Goal: Information Seeking & Learning: Learn about a topic

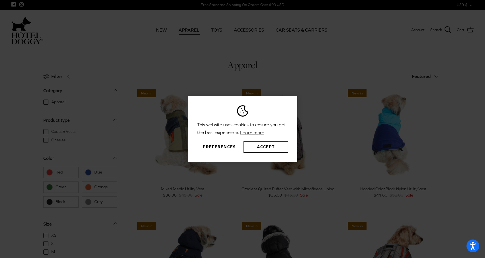
click at [259, 147] on button "Accept" at bounding box center [266, 147] width 44 height 11
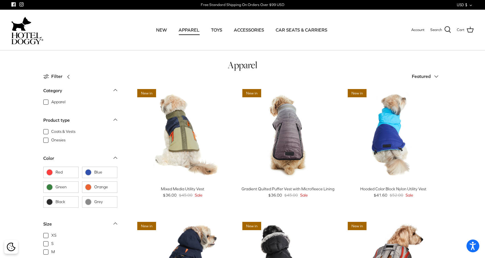
scroll to position [0, 0]
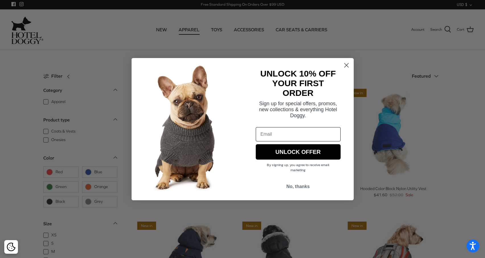
click at [343, 65] on circle "Close dialog" at bounding box center [346, 64] width 9 height 9
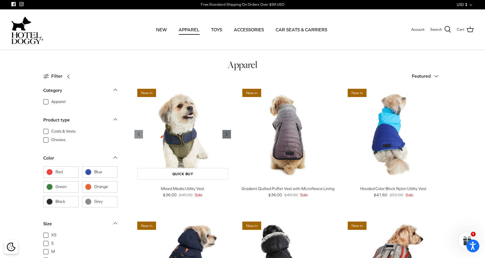
click at [226, 136] on icon "Right" at bounding box center [226, 134] width 7 height 7
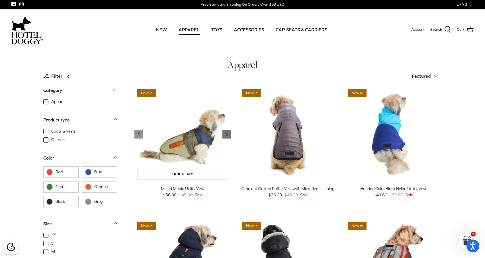
click at [226, 136] on icon "Right" at bounding box center [226, 134] width 7 height 7
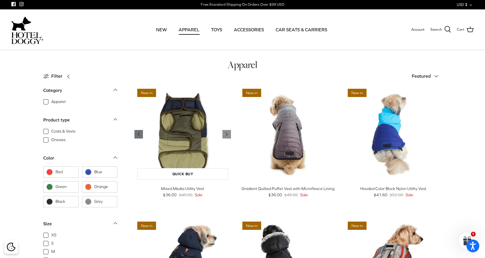
click at [139, 135] on polyline "Previous" at bounding box center [139, 134] width 2 height 3
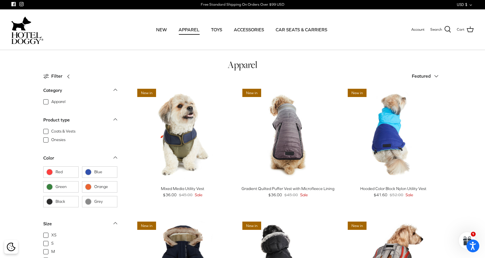
click at [179, 173] on link "Quick buy" at bounding box center [182, 174] width 91 height 12
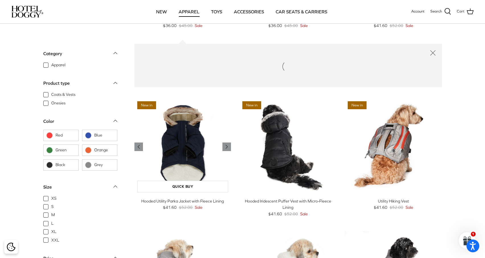
scroll to position [139, 0]
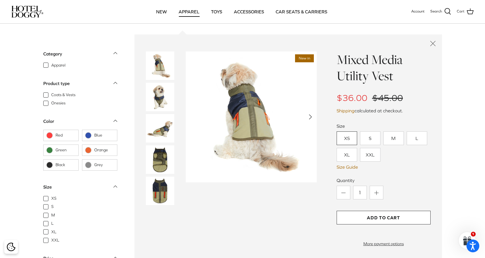
click at [307, 117] on icon "Right" at bounding box center [310, 117] width 9 height 9
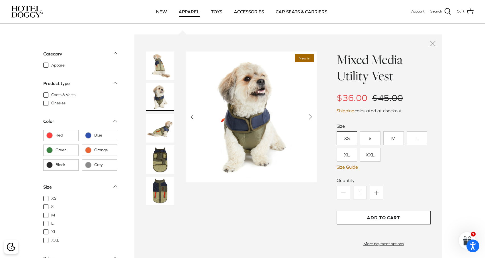
click at [310, 116] on polyline "Next" at bounding box center [310, 117] width 2 height 5
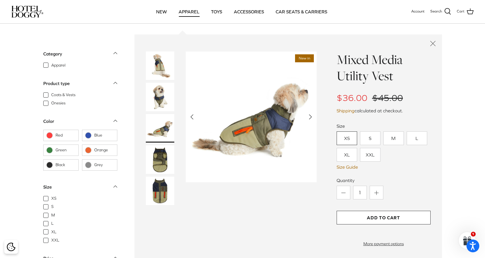
click at [310, 116] on polyline "Next" at bounding box center [310, 117] width 2 height 5
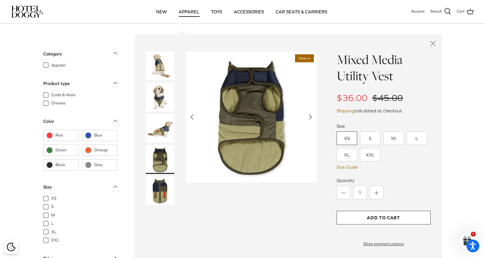
click at [310, 116] on polyline "Next" at bounding box center [310, 117] width 2 height 5
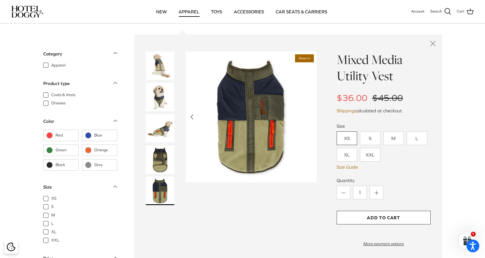
click at [434, 44] on icon "Close quick buy" at bounding box center [433, 44] width 10 height 10
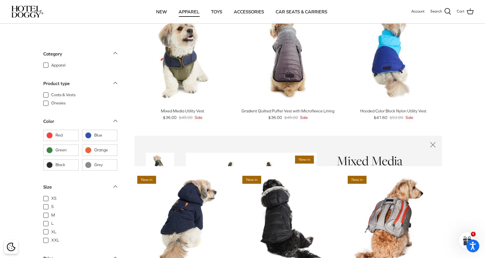
scroll to position [6, 0]
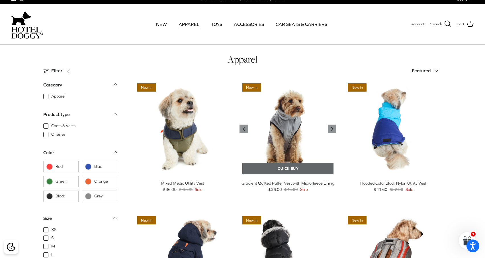
click at [295, 169] on link "Quick buy" at bounding box center [287, 169] width 91 height 12
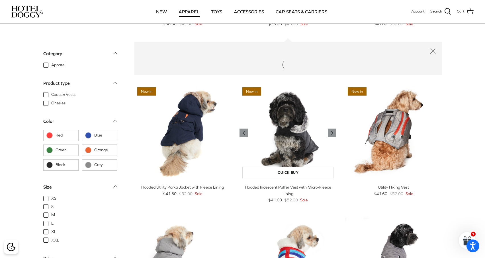
scroll to position [139, 0]
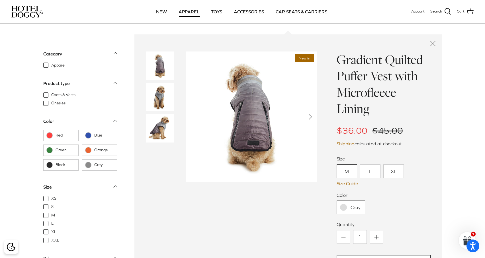
click at [432, 43] on icon "Close quick buy" at bounding box center [433, 44] width 10 height 10
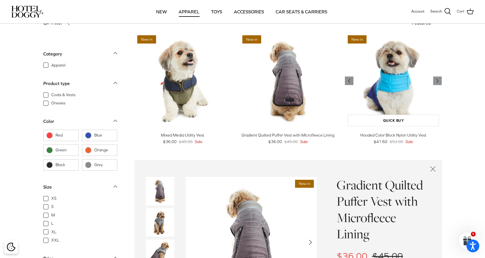
scroll to position [6, 0]
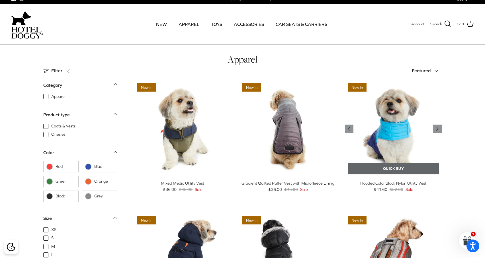
click at [394, 166] on link "Quick buy" at bounding box center [393, 169] width 91 height 12
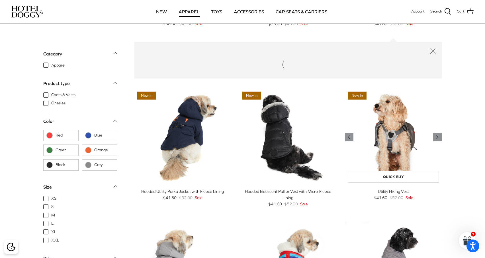
scroll to position [139, 0]
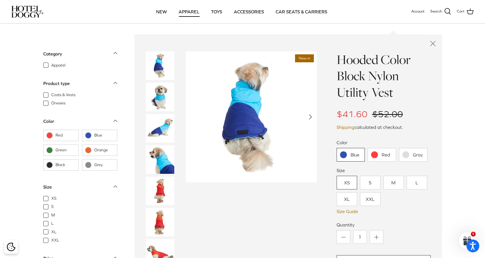
click at [166, 130] on img at bounding box center [160, 128] width 28 height 28
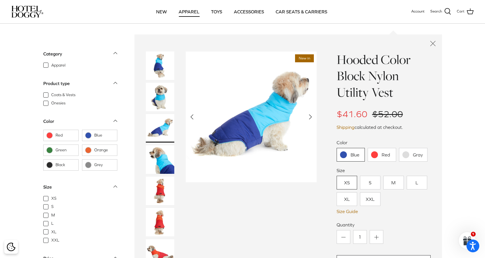
click at [283, 112] on img at bounding box center [251, 117] width 131 height 131
drag, startPoint x: 156, startPoint y: 60, endPoint x: 164, endPoint y: 63, distance: 8.3
click at [156, 60] on img at bounding box center [160, 66] width 28 height 28
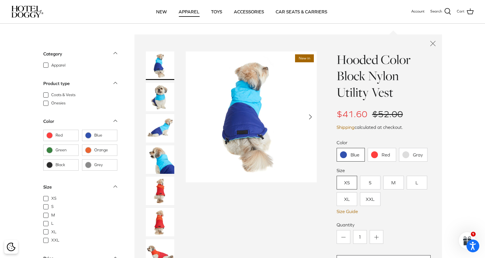
click at [155, 228] on img at bounding box center [160, 222] width 28 height 28
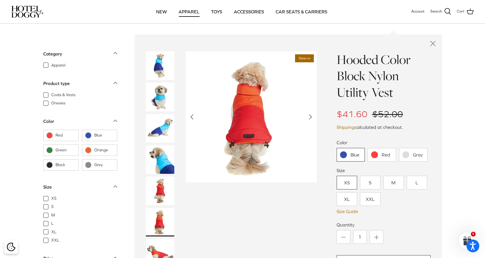
click at [423, 157] on link "Gray" at bounding box center [413, 155] width 28 height 14
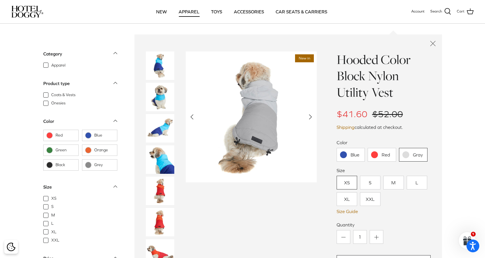
click at [432, 42] on icon "Close quick buy" at bounding box center [433, 44] width 10 height 10
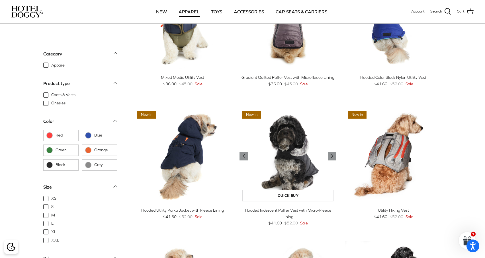
scroll to position [135, 0]
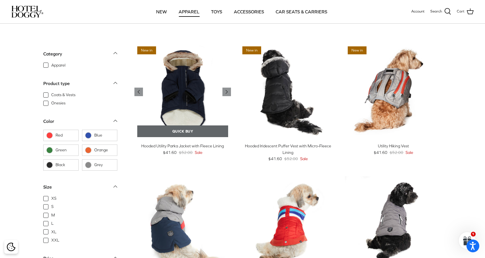
click at [179, 126] on link "Quick buy" at bounding box center [182, 132] width 91 height 12
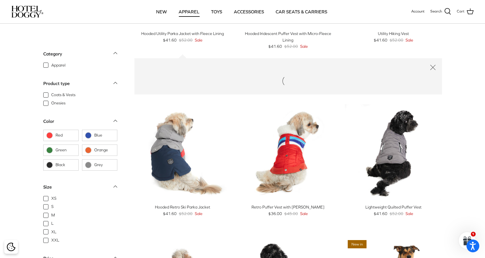
scroll to position [272, 0]
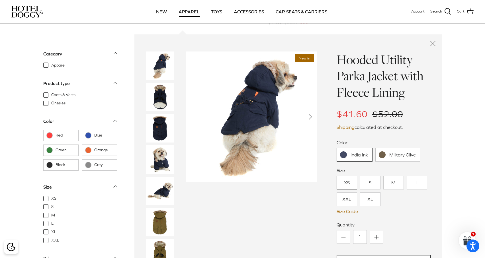
click at [168, 187] on img at bounding box center [160, 191] width 28 height 28
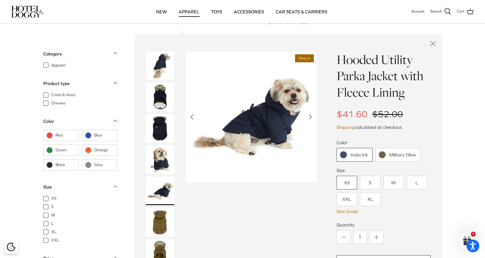
click at [162, 67] on img at bounding box center [160, 66] width 28 height 28
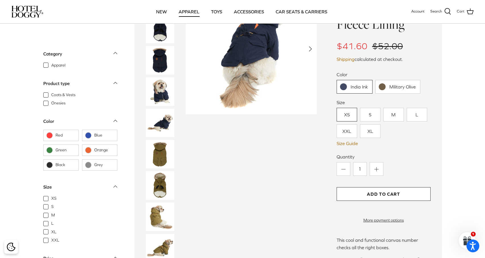
scroll to position [348, 0]
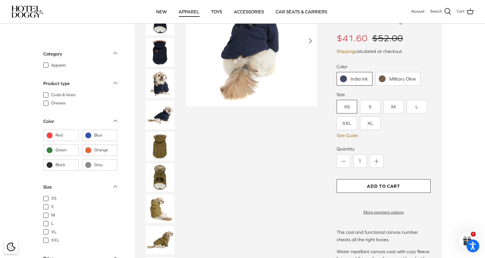
click at [165, 165] on img at bounding box center [160, 177] width 28 height 28
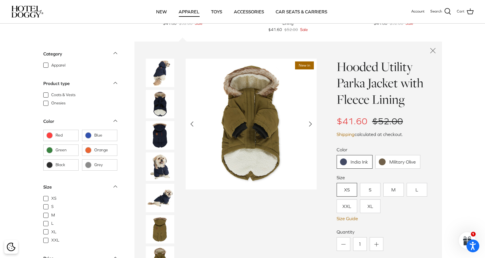
scroll to position [263, 0]
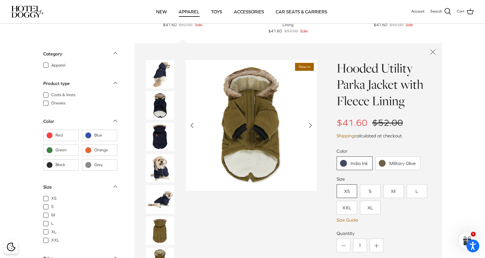
click at [429, 52] on icon "Close quick buy" at bounding box center [433, 52] width 10 height 10
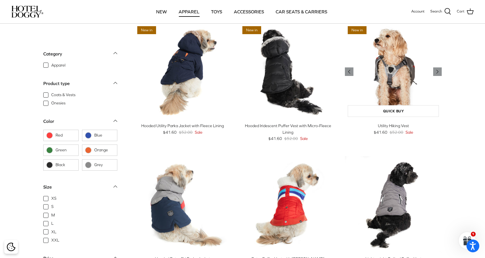
scroll to position [158, 0]
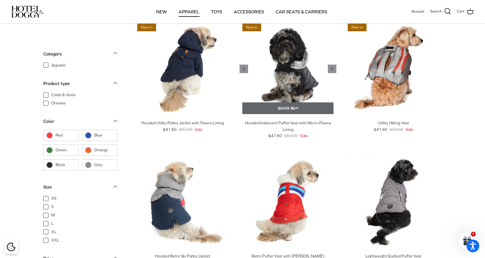
click at [297, 112] on link "Quick buy" at bounding box center [287, 109] width 91 height 12
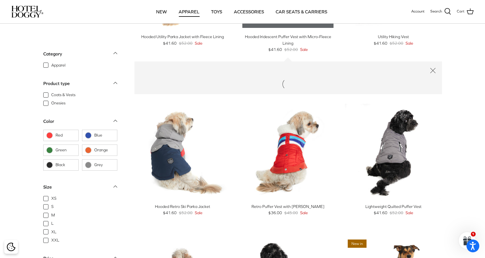
scroll to position [272, 0]
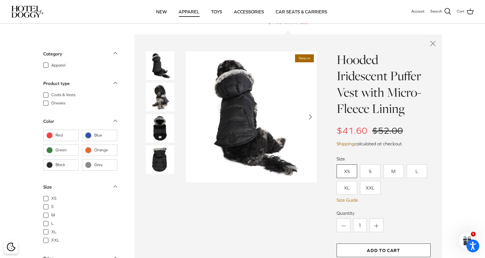
click at [162, 159] on img at bounding box center [160, 160] width 28 height 28
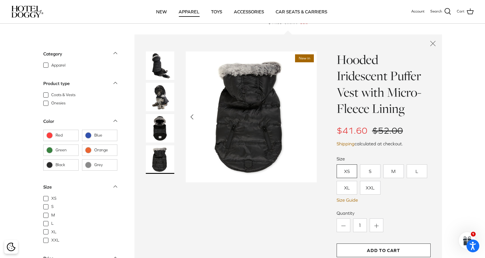
click at [433, 44] on icon "Close quick buy" at bounding box center [433, 44] width 10 height 10
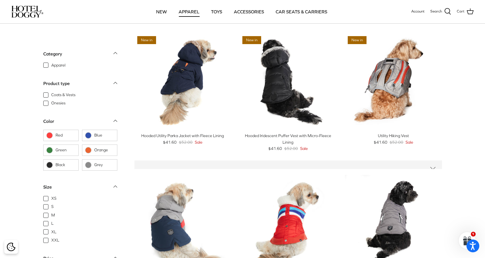
scroll to position [139, 0]
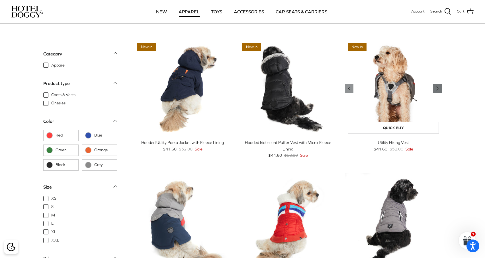
click at [435, 88] on icon "Right" at bounding box center [437, 88] width 7 height 7
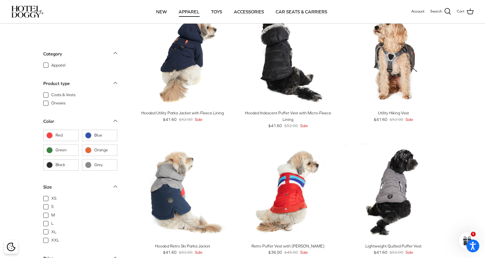
scroll to position [224, 0]
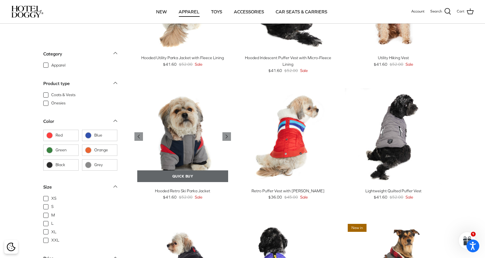
click at [211, 179] on link "Quick buy" at bounding box center [182, 177] width 91 height 12
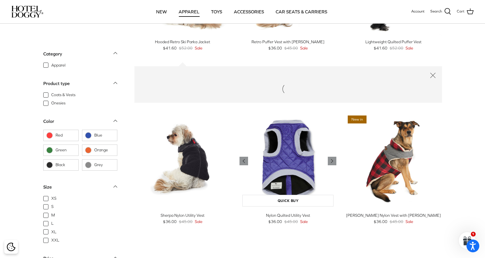
scroll to position [405, 0]
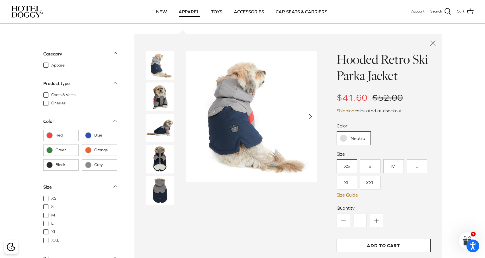
click at [434, 42] on icon "Close quick buy" at bounding box center [433, 43] width 10 height 10
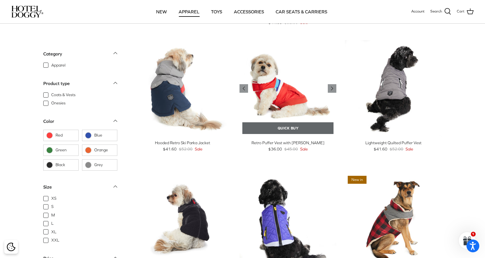
click at [275, 125] on link "Quick buy" at bounding box center [287, 128] width 91 height 12
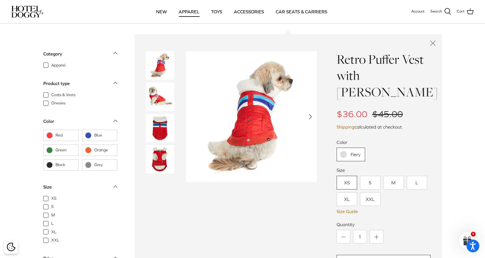
click at [435, 41] on icon "Close quick buy" at bounding box center [433, 43] width 10 height 10
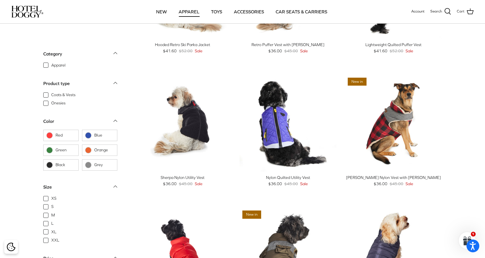
scroll to position [392, 0]
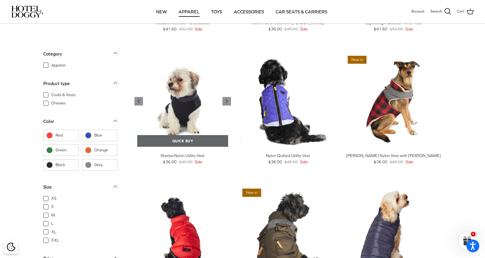
click at [201, 144] on link "Quick buy" at bounding box center [182, 141] width 91 height 12
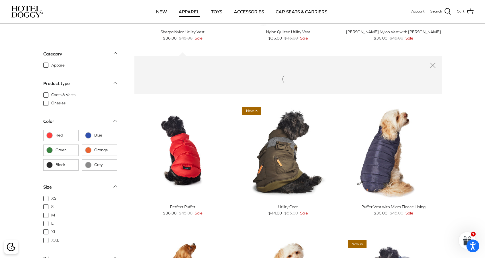
scroll to position [538, 0]
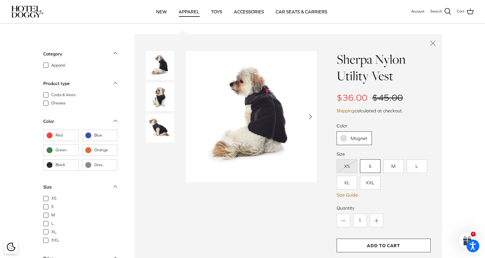
click at [432, 42] on line "Close quick buy" at bounding box center [432, 43] width 5 height 5
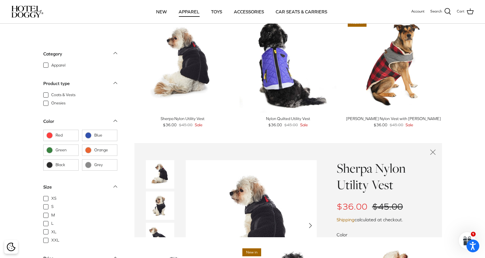
scroll to position [405, 0]
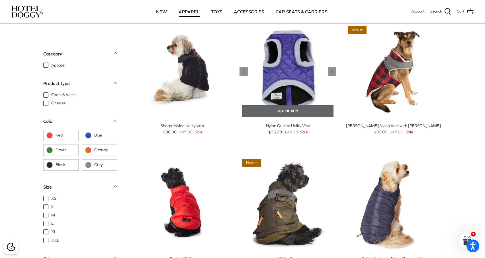
click at [287, 111] on link "Quick buy" at bounding box center [287, 111] width 91 height 12
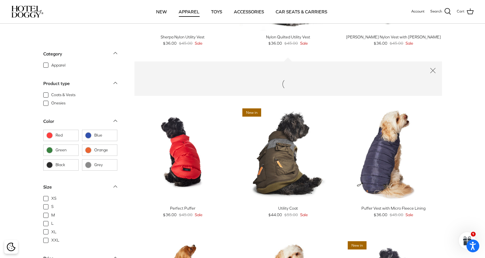
scroll to position [538, 0]
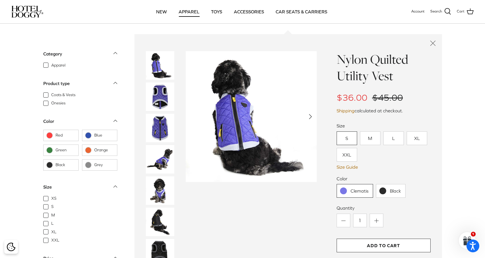
click at [432, 43] on icon "Close quick buy" at bounding box center [433, 43] width 10 height 10
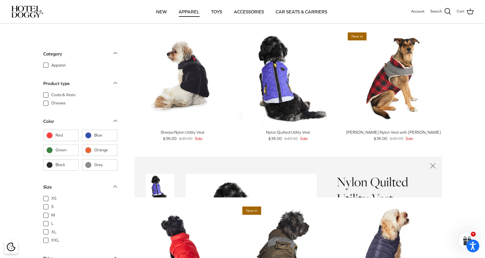
scroll to position [405, 0]
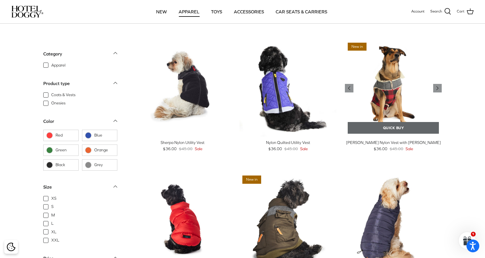
click at [397, 125] on link "Quick buy" at bounding box center [393, 128] width 91 height 12
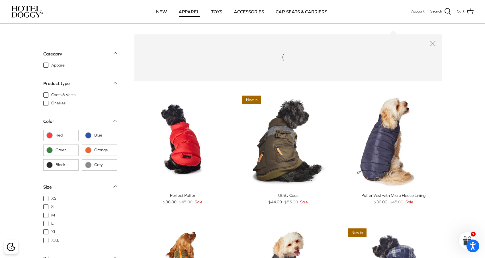
scroll to position [538, 0]
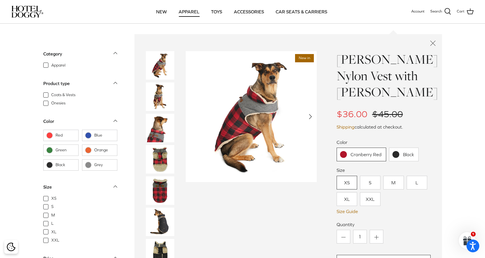
click at [165, 176] on div at bounding box center [166, 223] width 40 height 345
click at [165, 186] on img at bounding box center [160, 191] width 28 height 28
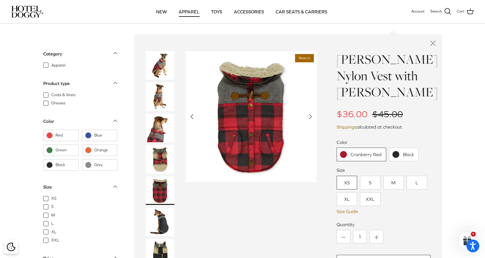
click at [437, 42] on icon "Close quick buy" at bounding box center [433, 43] width 10 height 10
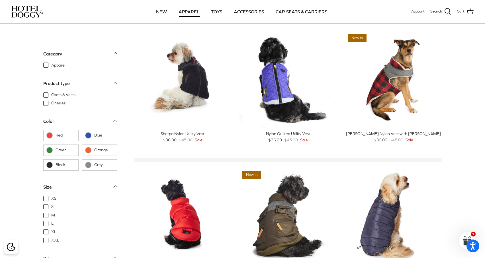
scroll to position [405, 0]
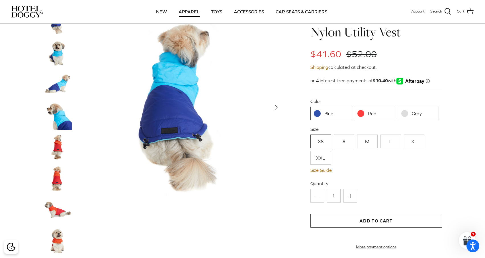
scroll to position [20, 0]
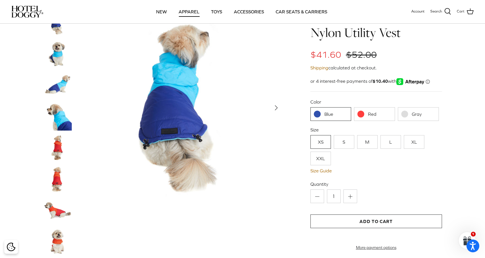
click at [66, 83] on img at bounding box center [57, 85] width 28 height 28
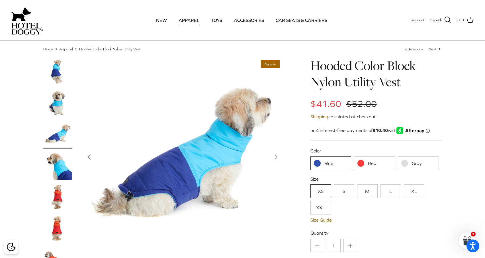
scroll to position [13, 0]
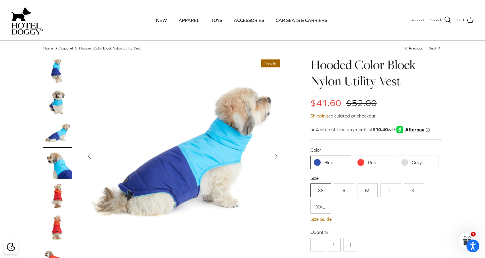
click at [51, 77] on img at bounding box center [57, 71] width 28 height 28
